Goal: Information Seeking & Learning: Learn about a topic

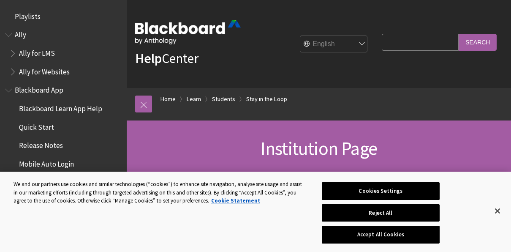
scroll to position [906, 0]
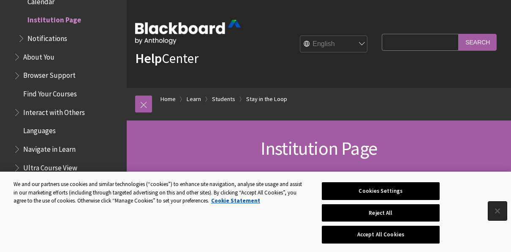
click at [503, 216] on button "Close" at bounding box center [498, 211] width 19 height 19
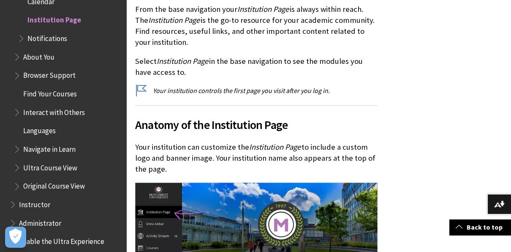
scroll to position [211, 0]
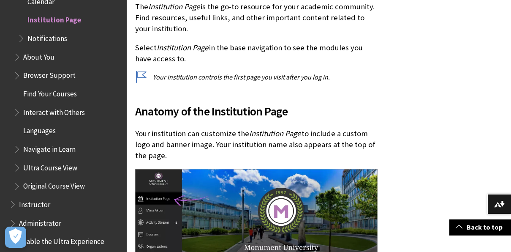
click at [42, 36] on span "Notifications" at bounding box center [47, 36] width 40 height 11
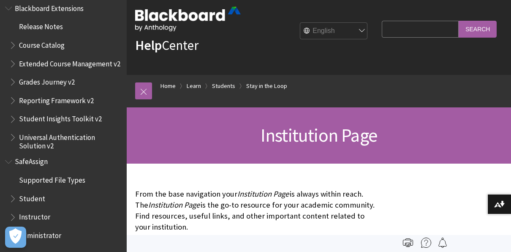
scroll to position [0, 0]
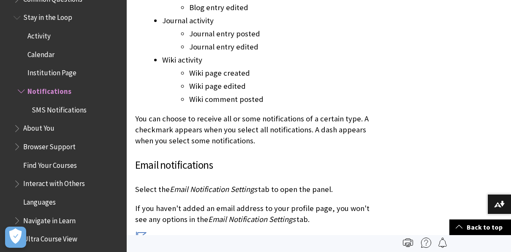
scroll to position [840, 0]
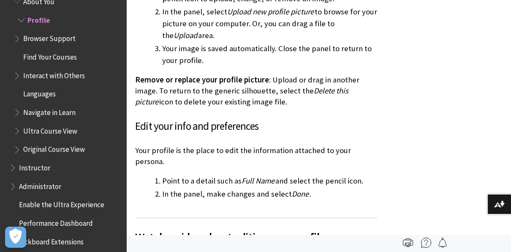
scroll to position [888, 0]
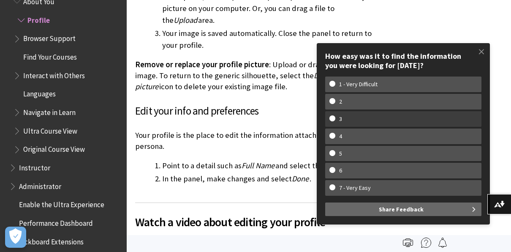
click at [334, 119] on w-span "3" at bounding box center [404, 118] width 148 height 7
click at [334, 119] on input "3" at bounding box center [332, 117] width 5 height 5
radio input "true"
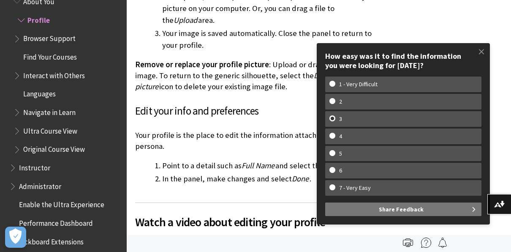
click at [371, 214] on button "Share Feedback" at bounding box center [403, 209] width 156 height 14
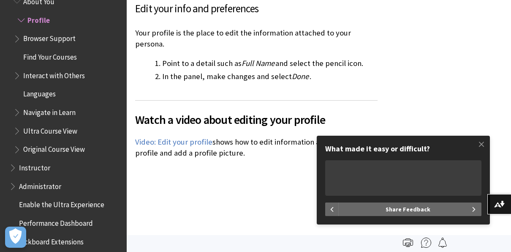
scroll to position [1014, 0]
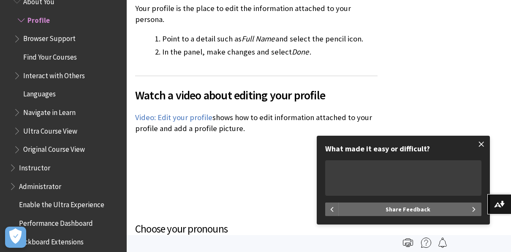
click at [484, 148] on span at bounding box center [482, 144] width 18 height 18
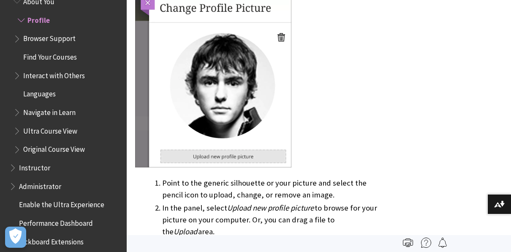
scroll to position [676, 0]
click at [345, 117] on div at bounding box center [256, 80] width 243 height 178
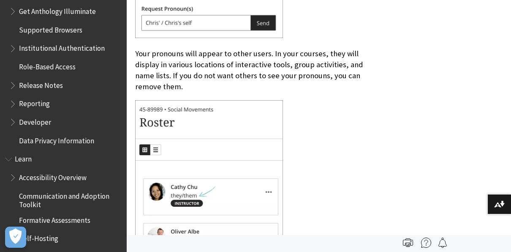
scroll to position [1788, 0]
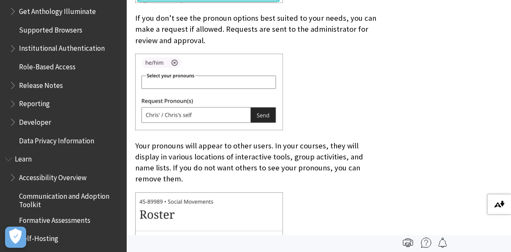
click at [496, 213] on button "Download alternative formats ..." at bounding box center [500, 204] width 24 height 20
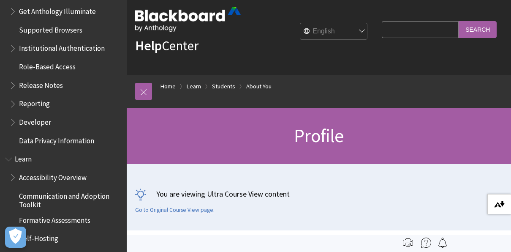
scroll to position [0, 0]
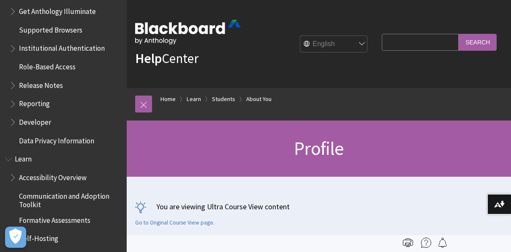
click at [224, 43] on img at bounding box center [188, 32] width 106 height 25
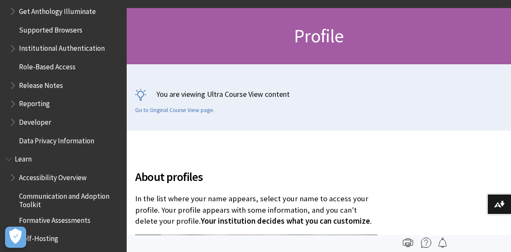
scroll to position [211, 0]
